Goal: Information Seeking & Learning: Learn about a topic

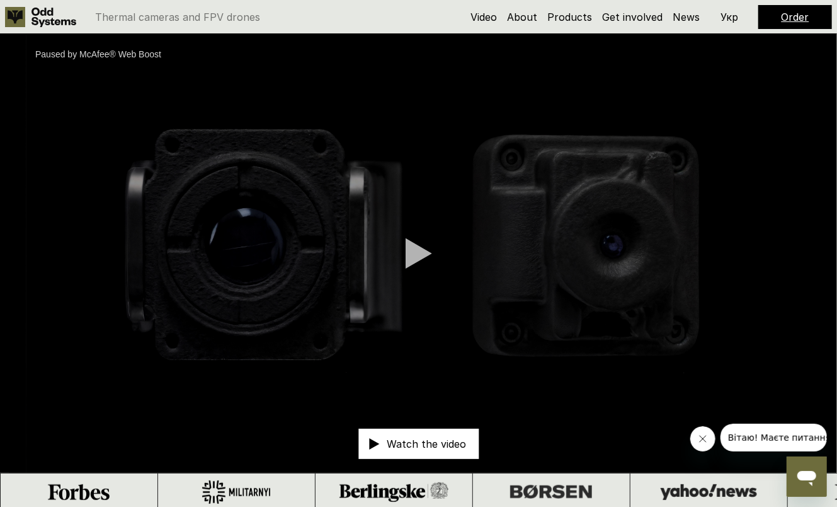
click at [576, 9] on div "Video About Products Get involved News Order Укр" at bounding box center [652, 17] width 362 height 24
click at [575, 17] on link "Products" at bounding box center [570, 17] width 45 height 13
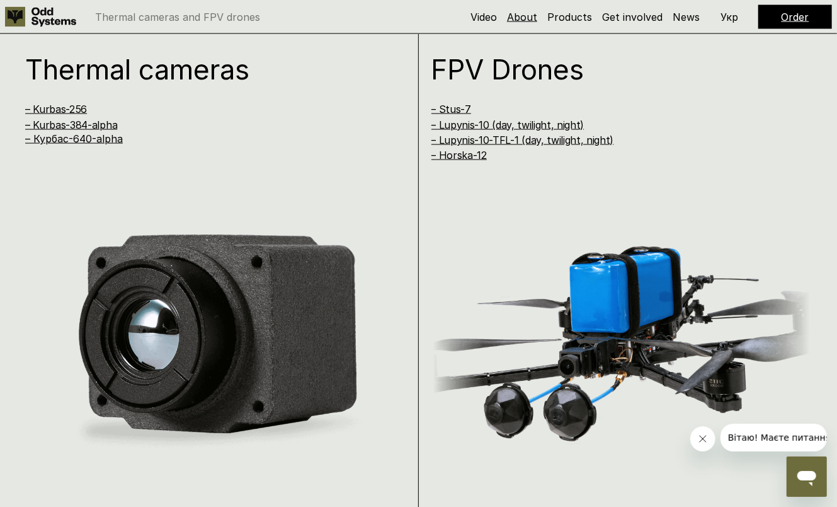
scroll to position [1017, 0]
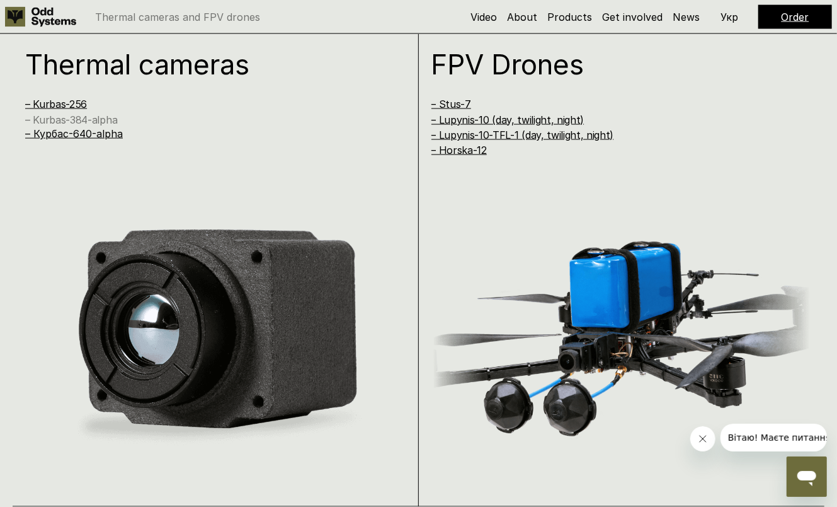
click at [70, 117] on link "– Kurbas-384-alpha" at bounding box center [71, 119] width 92 height 13
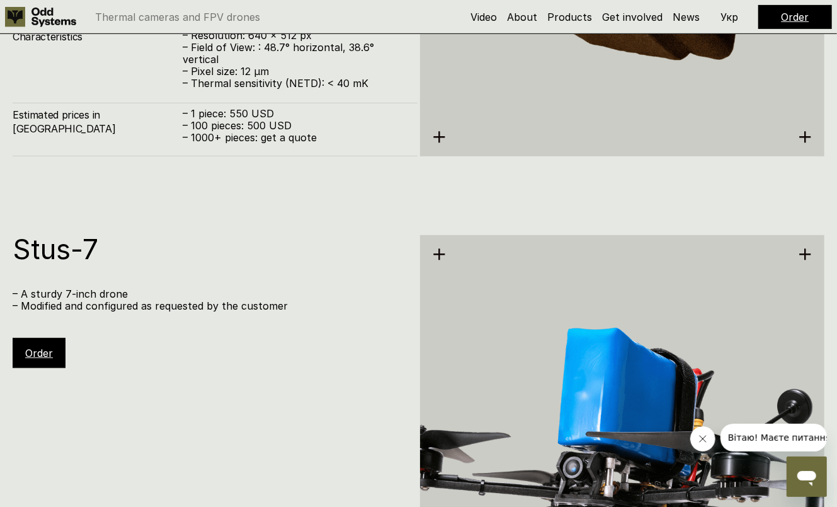
scroll to position [2976, 0]
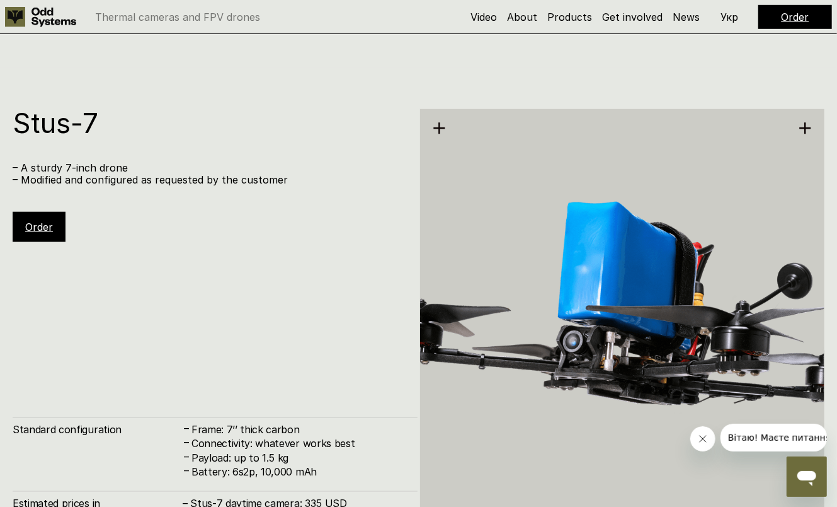
click at [351, 120] on h1 "Stus-7" at bounding box center [209, 123] width 393 height 28
click at [304, 136] on h1 "Stus-7" at bounding box center [209, 123] width 393 height 28
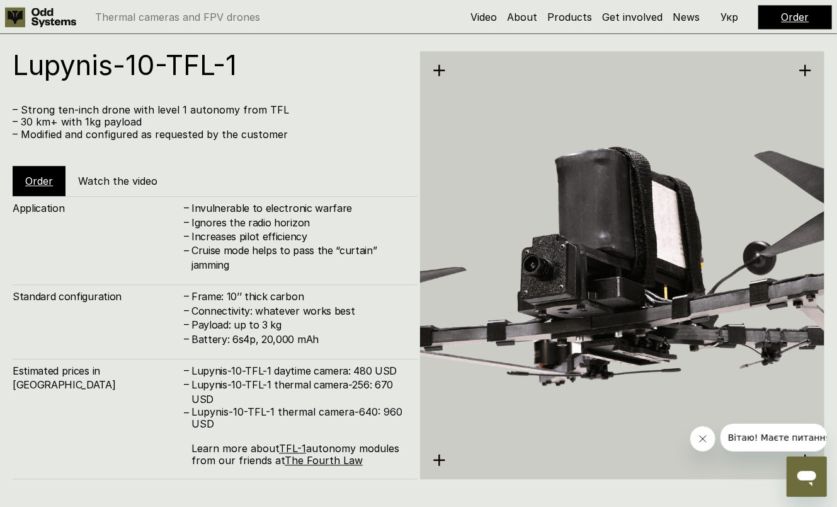
scroll to position [4488, 0]
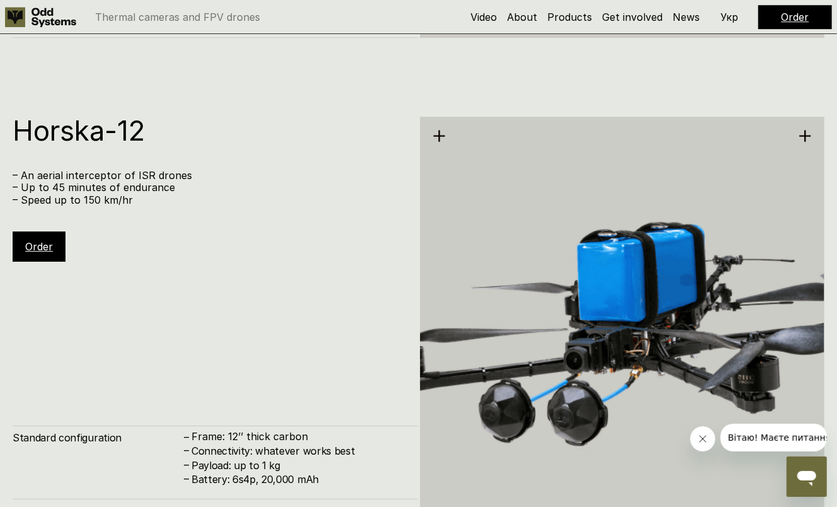
click at [319, 78] on div "Horska-12 – An aerial interceptor of ISR drones – Up to 45 minutes of endurance…" at bounding box center [418, 329] width 837 height 507
click at [294, 85] on div "Horska-12 – An aerial interceptor of ISR drones – Up to 45 minutes of endurance…" at bounding box center [418, 329] width 837 height 507
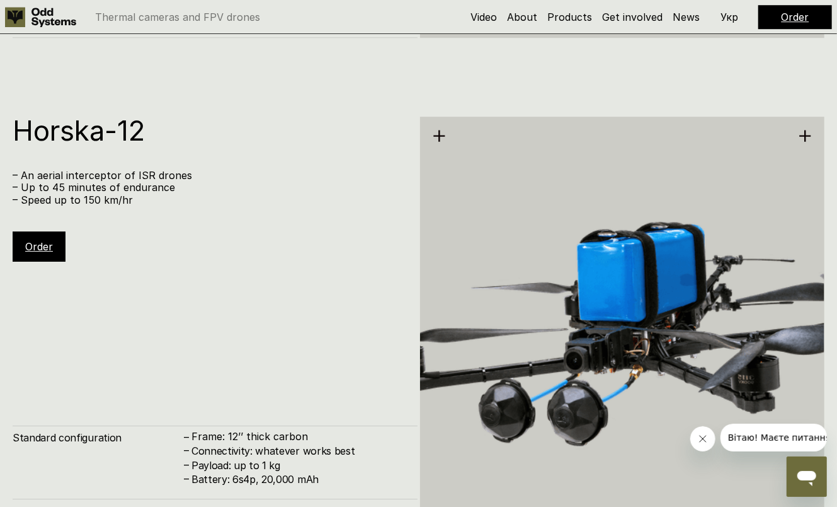
click at [276, 108] on div "Horska-12 – An aerial interceptor of ISR drones – Up to 45 minutes of endurance…" at bounding box center [418, 329] width 837 height 507
click at [246, 110] on div "Horska-12 – An aerial interceptor of ISR drones – Up to 45 minutes of endurance…" at bounding box center [418, 329] width 837 height 507
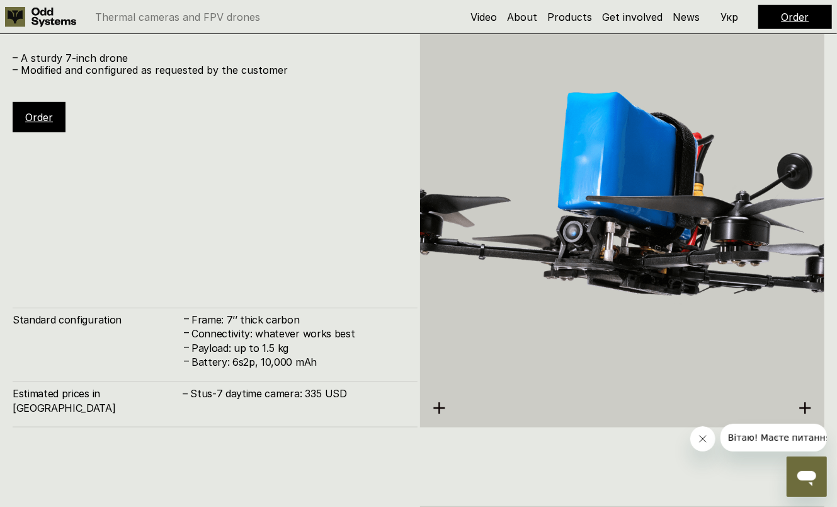
scroll to position [3105, 0]
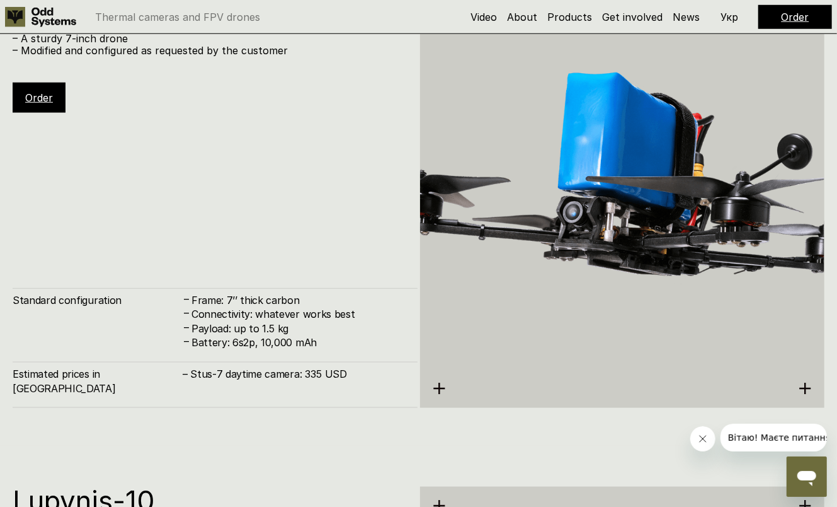
click at [234, 202] on div "Stus-7 – A sturdy 7-inch drone – Modified and configured as requested by the cu…" at bounding box center [215, 194] width 405 height 428
click at [236, 204] on div "Stus-7 – A sturdy 7-inch drone – Modified and configured as requested by the cu…" at bounding box center [215, 194] width 405 height 428
click at [221, 175] on div "Stus-7 – A sturdy 7-inch drone – Modified and configured as requested by the cu…" at bounding box center [215, 194] width 405 height 428
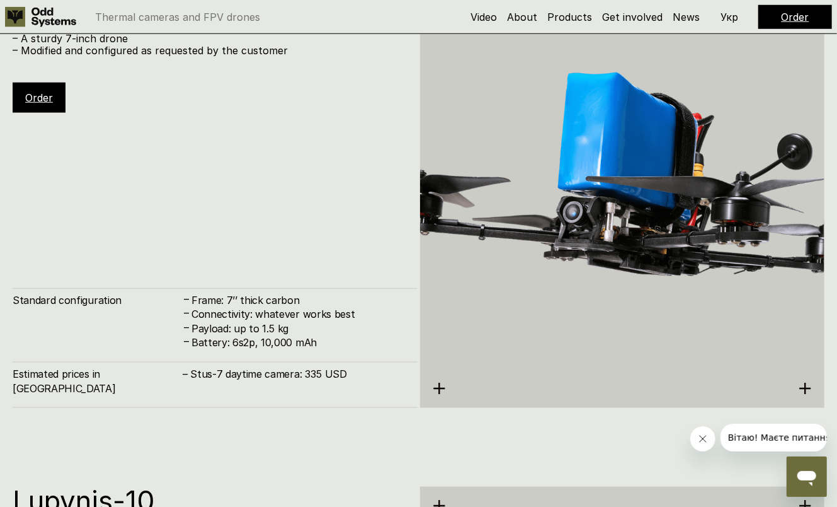
click at [221, 175] on div "Stus-7 – A sturdy 7-inch drone – Modified and configured as requested by the cu…" at bounding box center [215, 194] width 405 height 428
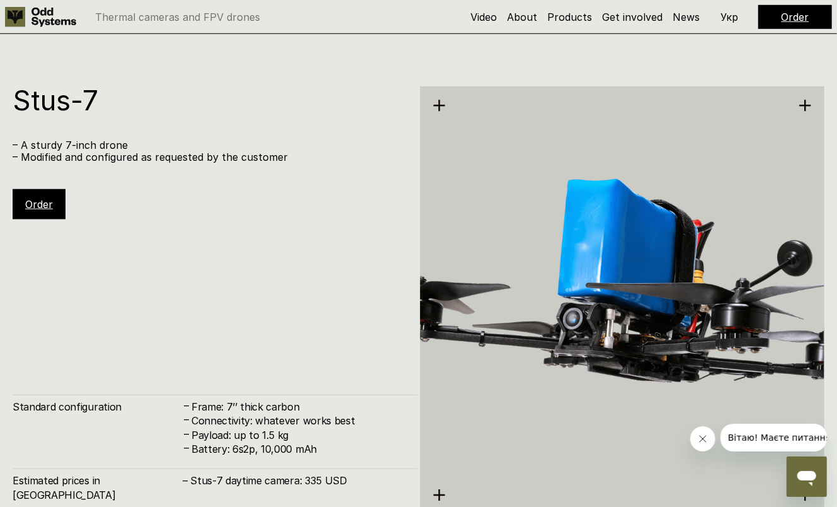
scroll to position [2979, 0]
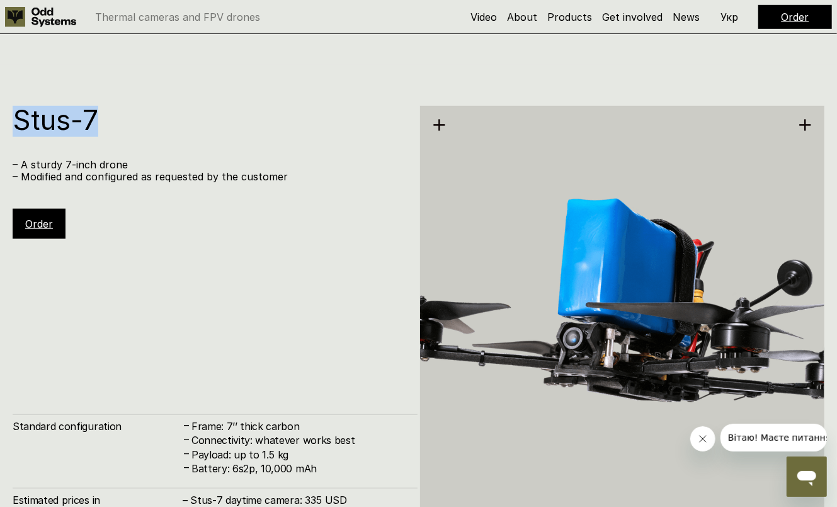
drag, startPoint x: 11, startPoint y: 120, endPoint x: 99, endPoint y: 120, distance: 87.6
click at [99, 120] on div "Stus-7 – A sturdy 7-inch drone – Modified and configured as requested by the cu…" at bounding box center [418, 318] width 837 height 507
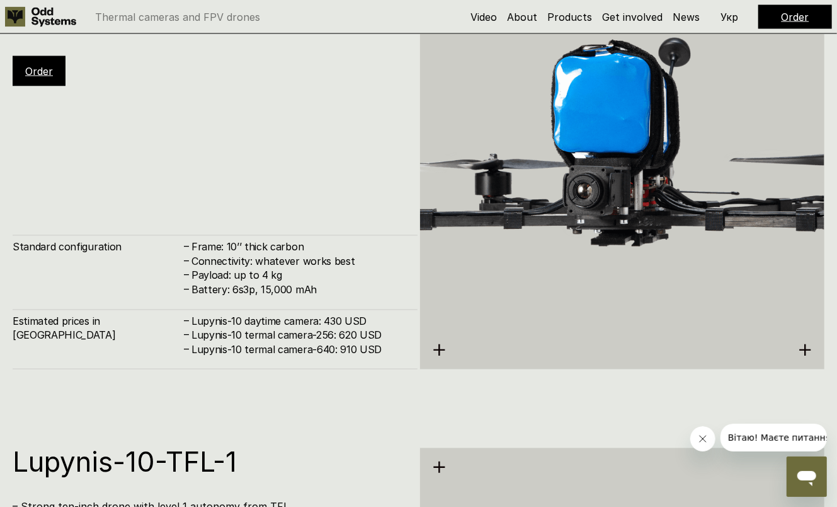
scroll to position [3661, 0]
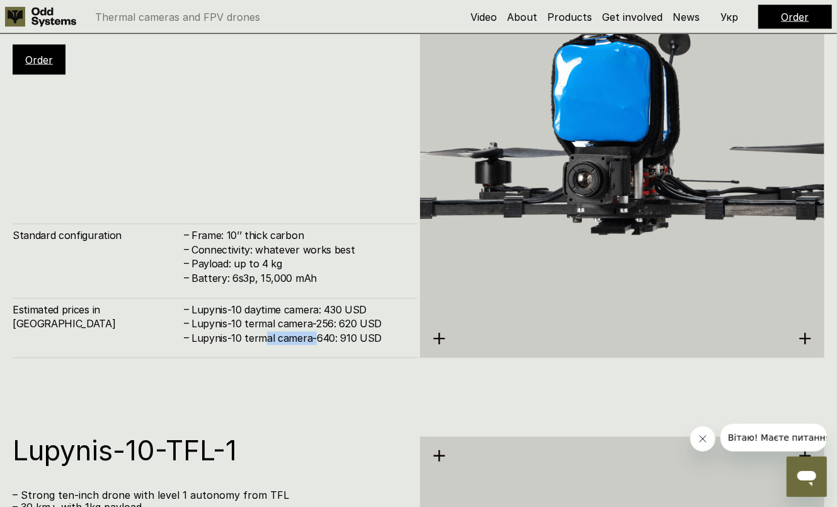
drag, startPoint x: 268, startPoint y: 337, endPoint x: 318, endPoint y: 334, distance: 49.9
click at [318, 334] on h4 "Lupynis-10 termal camera-640: 910 USD" at bounding box center [299, 338] width 214 height 14
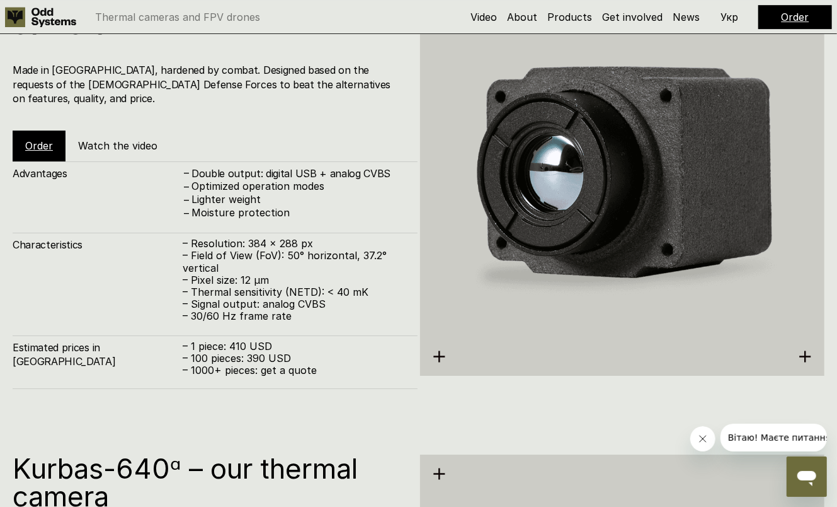
scroll to position [2023, 0]
